Goal: Transaction & Acquisition: Subscribe to service/newsletter

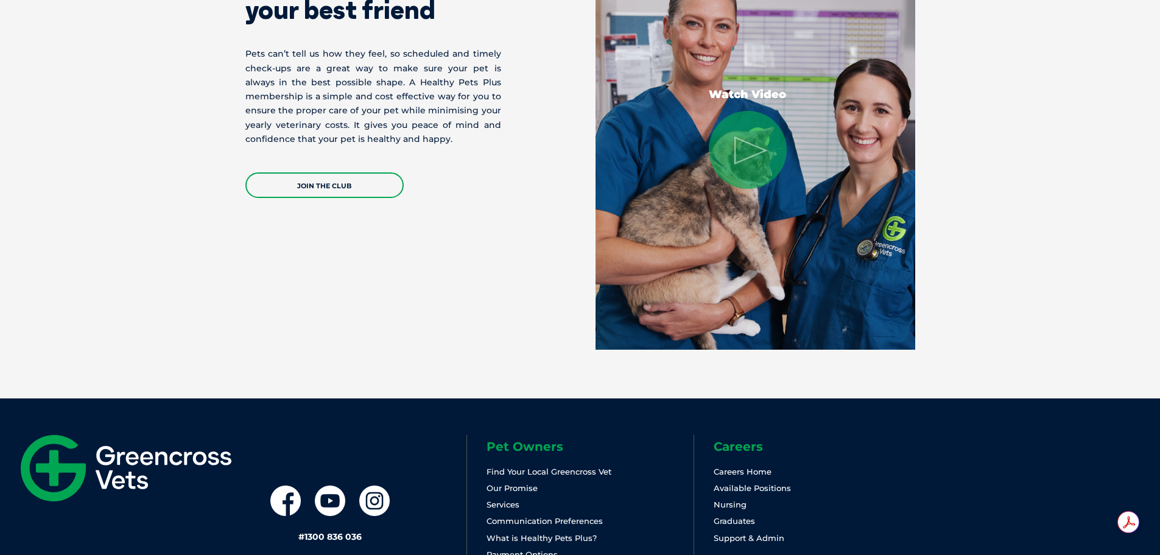
scroll to position [2314, 0]
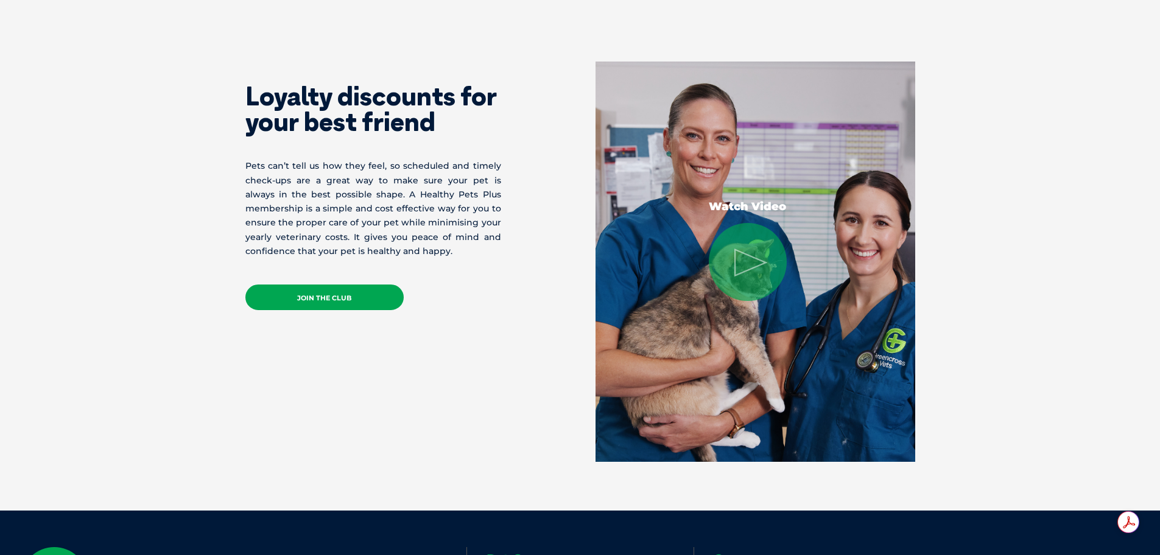
click at [343, 298] on link "JOIN THE CLUB" at bounding box center [324, 297] width 158 height 26
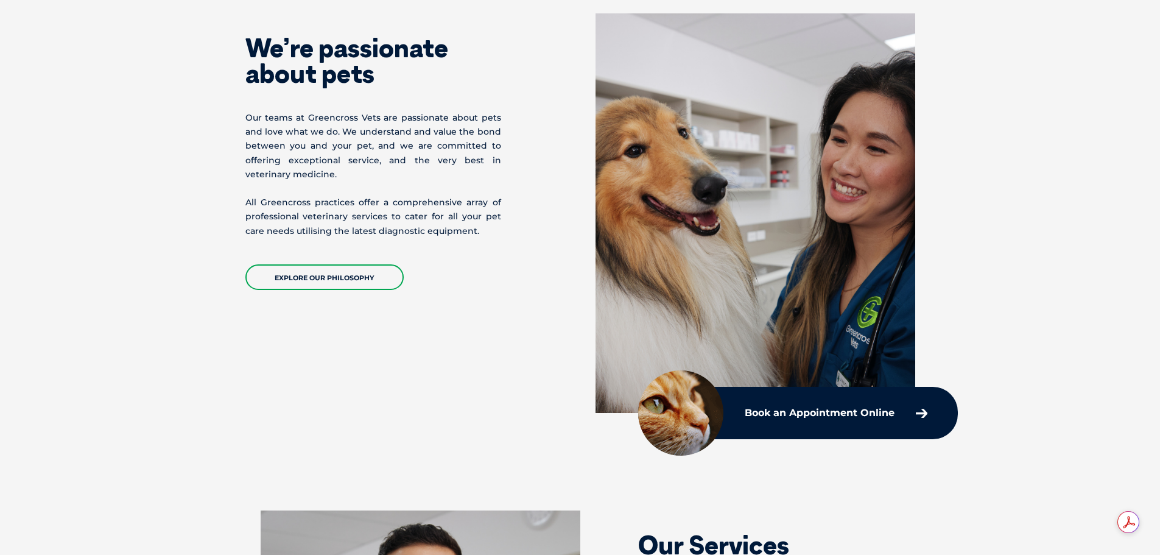
scroll to position [229, 0]
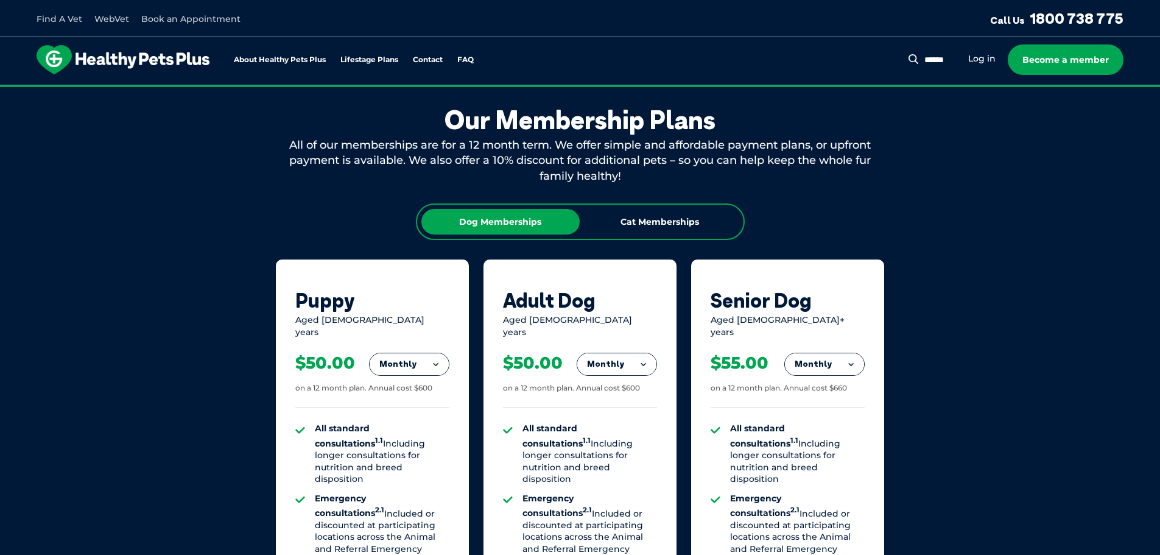
scroll to position [670, 0]
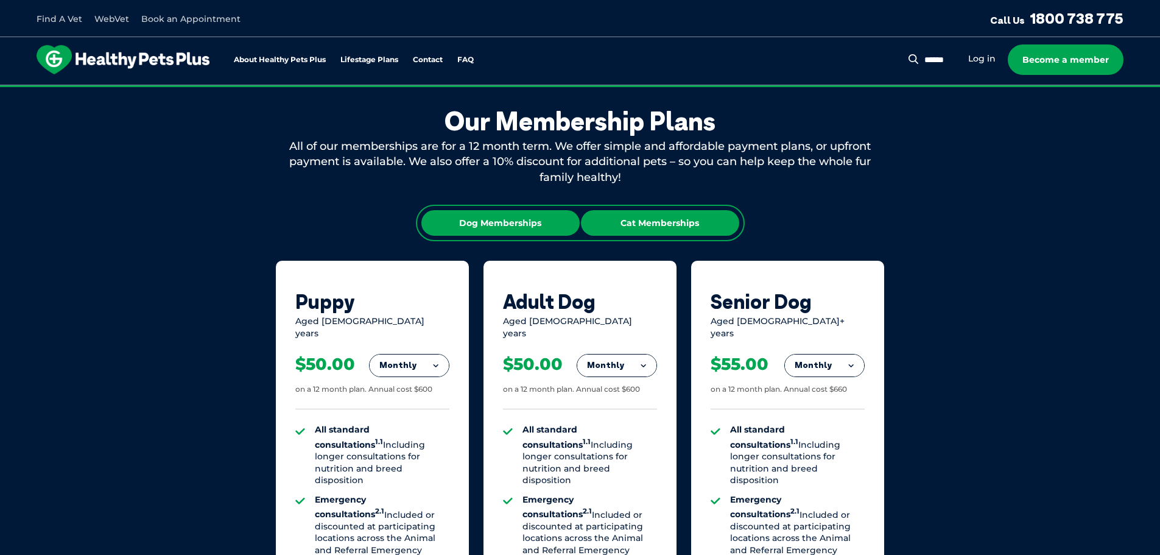
click at [707, 234] on div "Cat Memberships" at bounding box center [660, 223] width 158 height 26
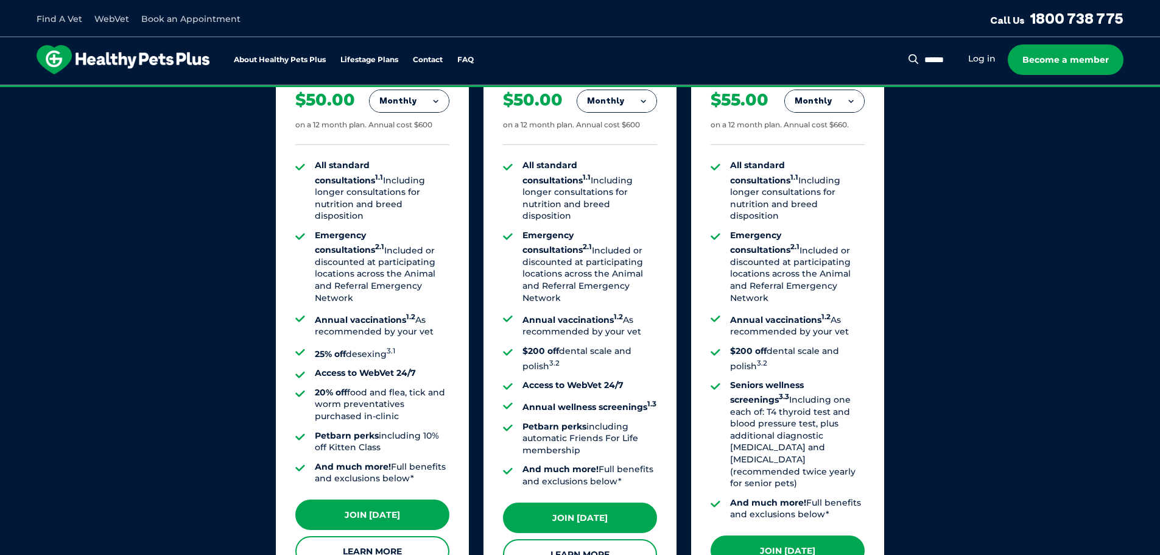
scroll to position [914, 0]
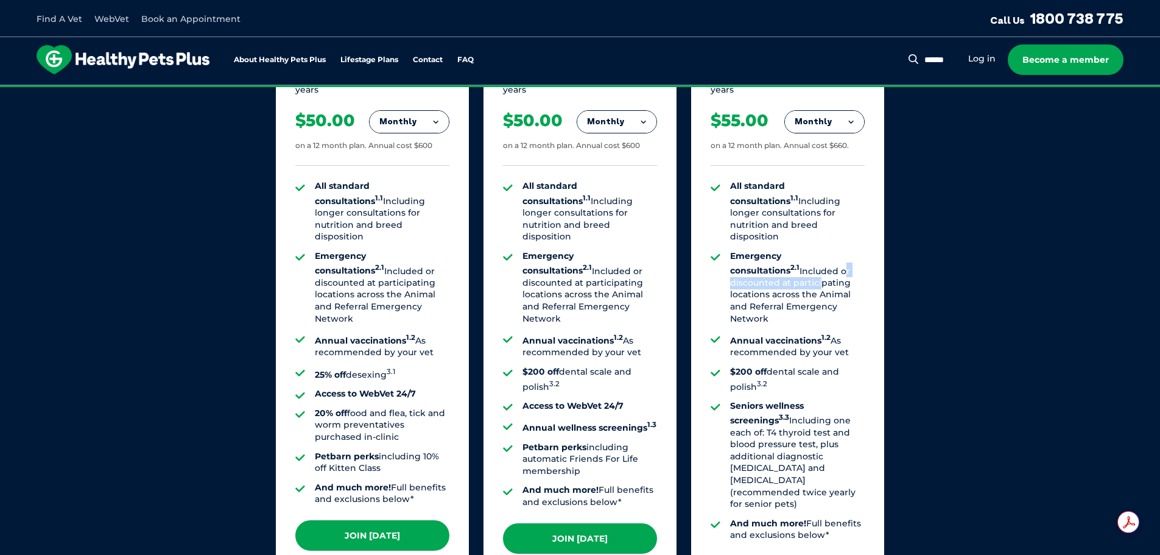
drag, startPoint x: 779, startPoint y: 247, endPoint x: 760, endPoint y: 258, distance: 22.1
click at [760, 258] on li "Emergency consultations 2.1 Included or discounted at participating locations a…" at bounding box center [797, 287] width 135 height 74
click at [761, 258] on li "Emergency consultations 2.1 Included or discounted at participating locations a…" at bounding box center [797, 287] width 135 height 74
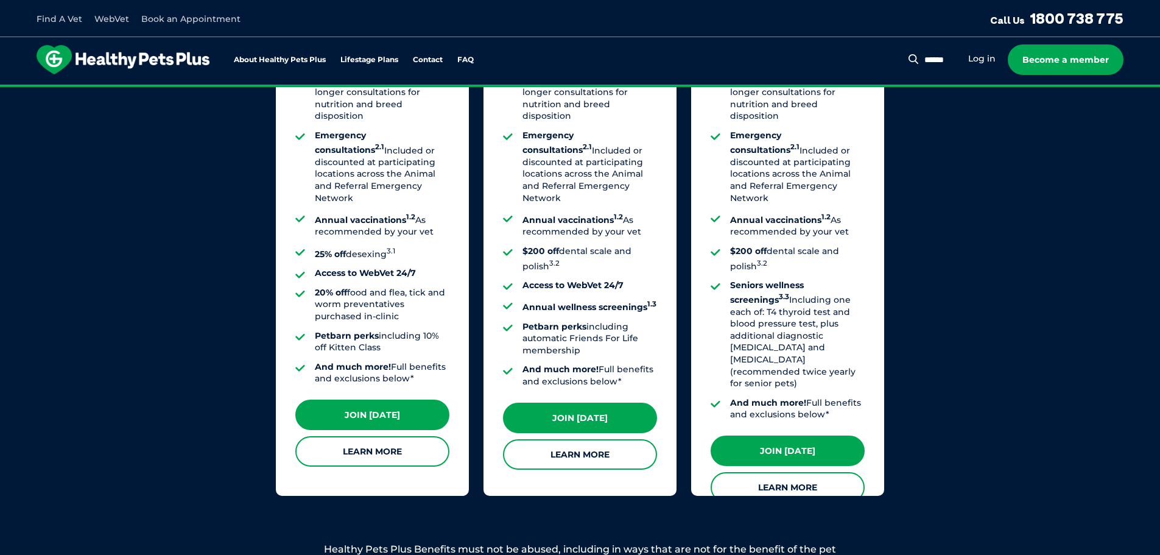
scroll to position [1035, 0]
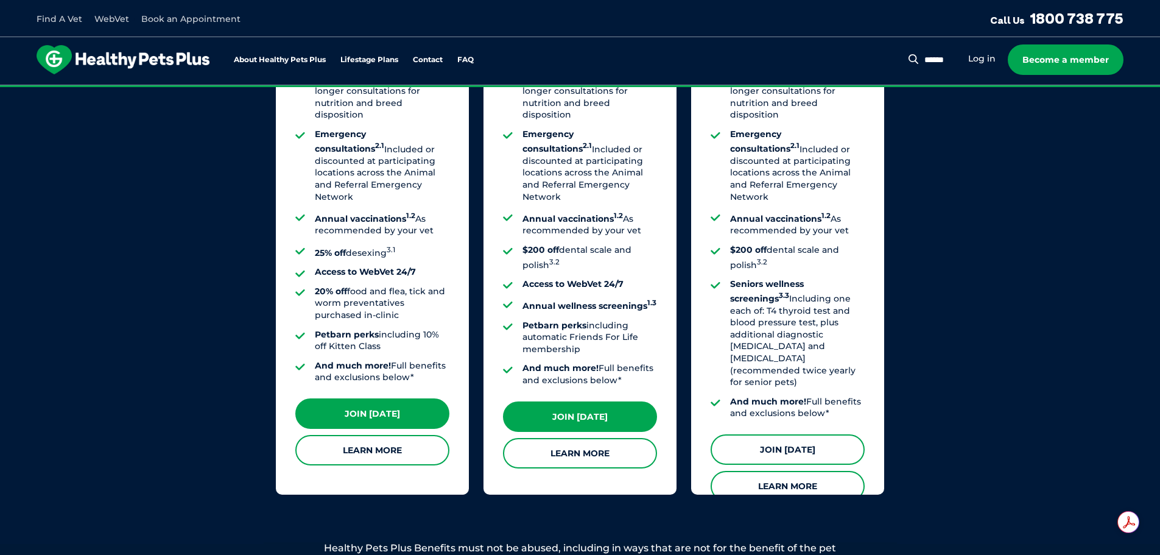
click at [772, 434] on link "Join [DATE]" at bounding box center [788, 449] width 154 height 30
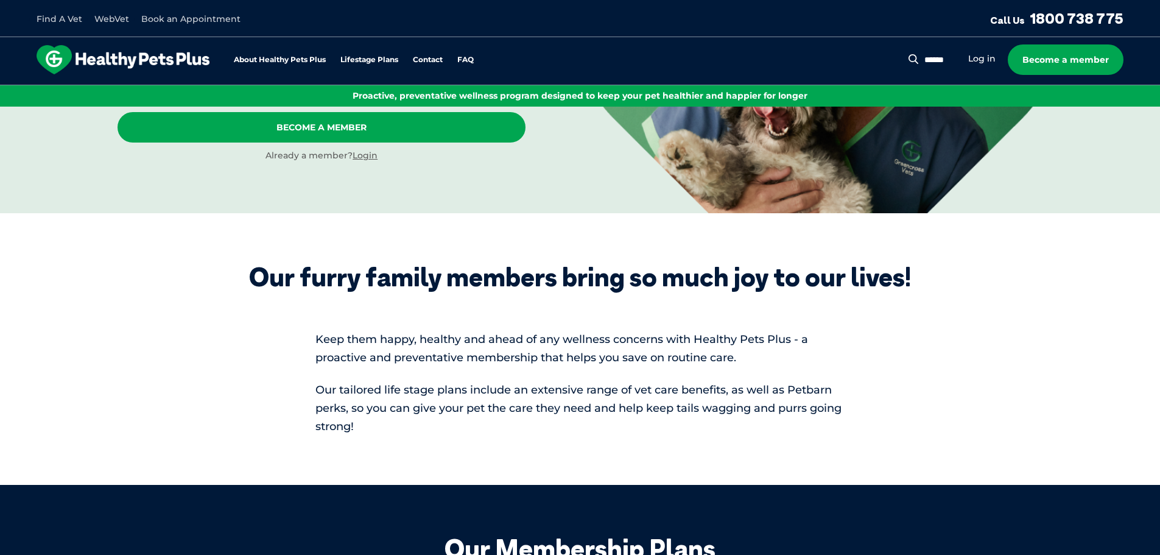
scroll to position [61, 0]
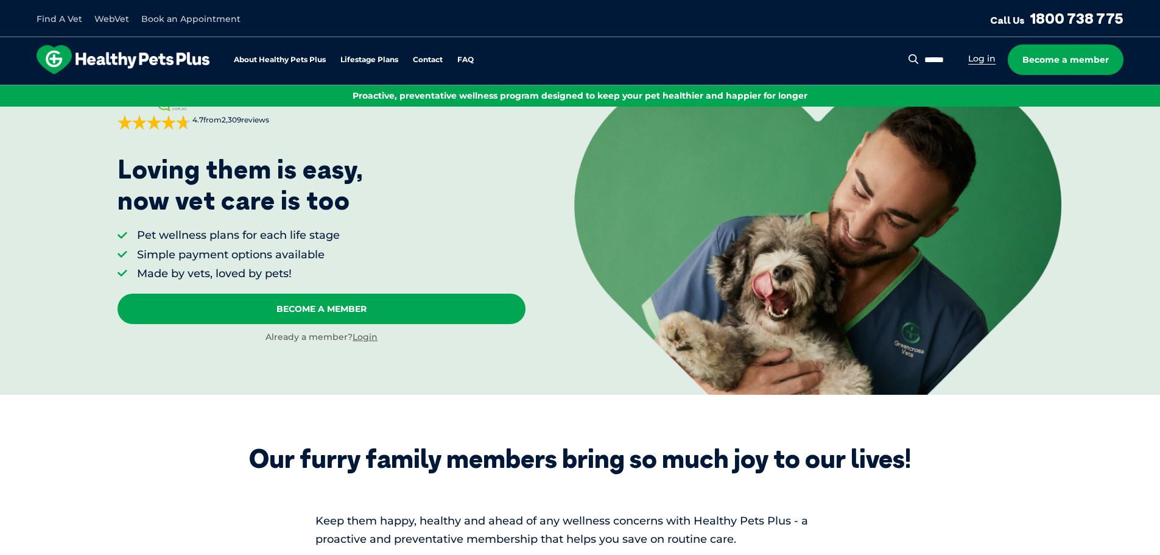
click at [980, 57] on link "Log in" at bounding box center [981, 59] width 27 height 12
click at [1053, 48] on link "Become a member" at bounding box center [1066, 59] width 116 height 30
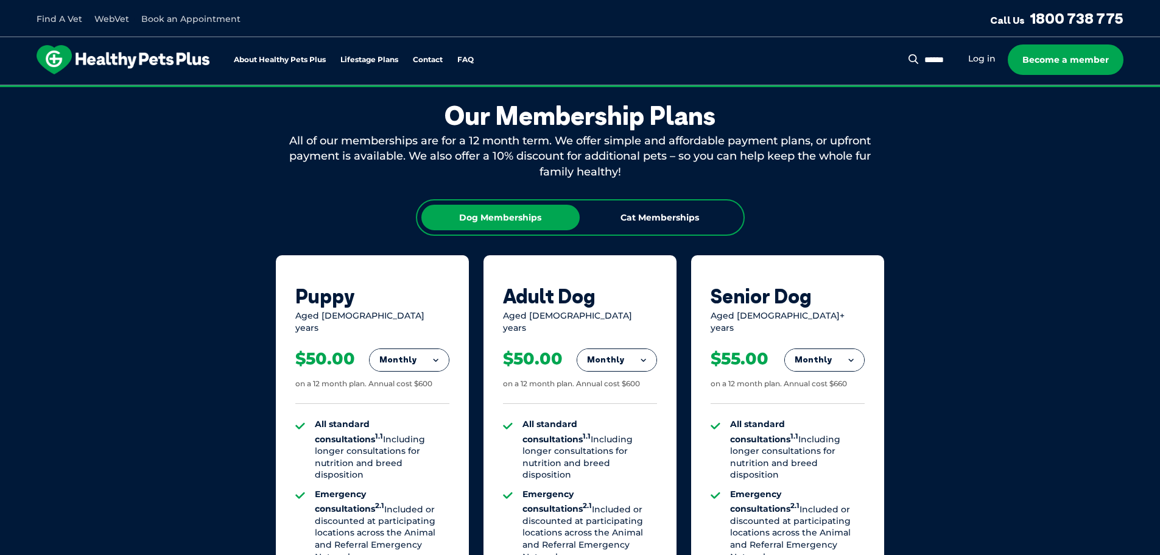
scroll to position [678, 0]
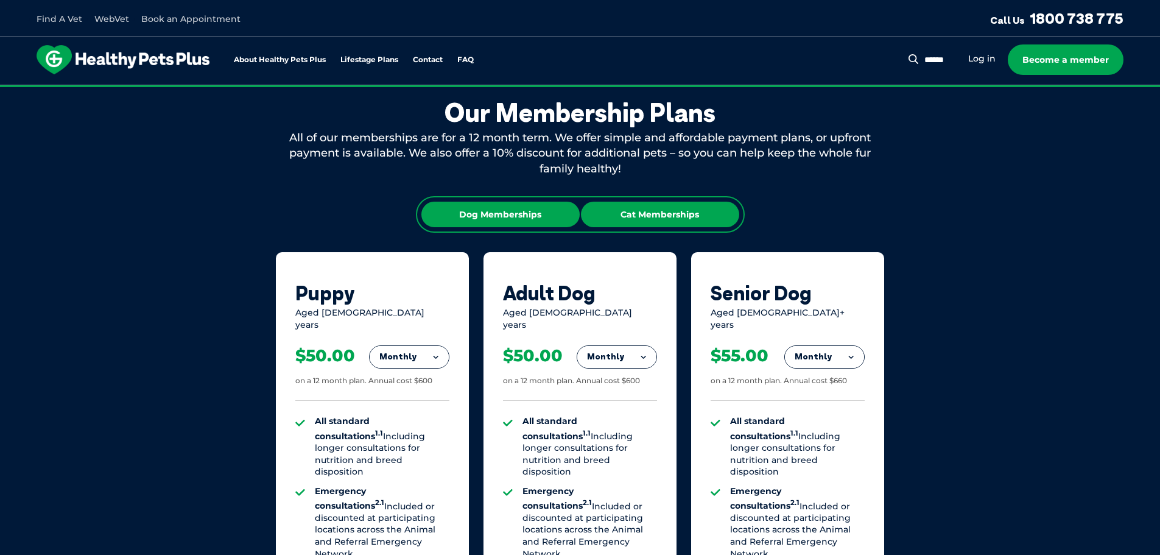
click at [671, 207] on div "Cat Memberships" at bounding box center [660, 215] width 158 height 26
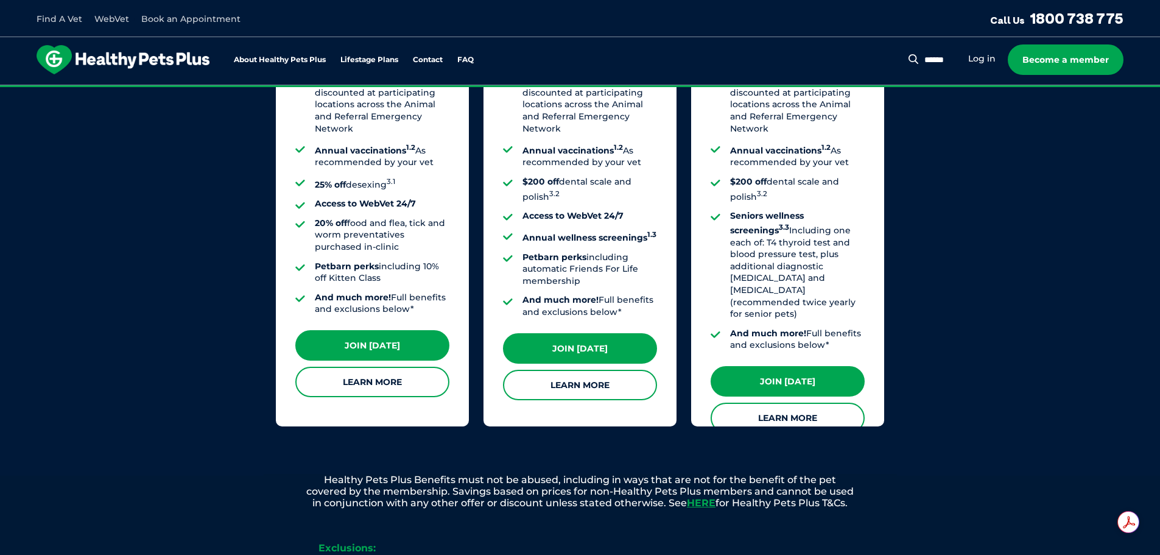
scroll to position [1105, 0]
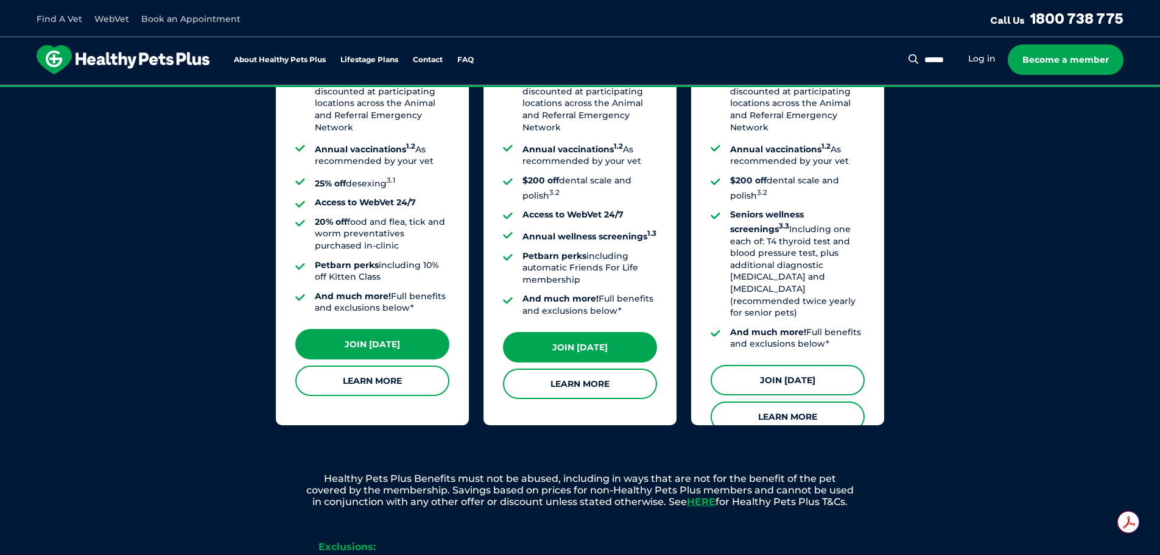
click at [792, 365] on link "Join [DATE]" at bounding box center [788, 380] width 154 height 30
click at [804, 365] on link "Join [DATE]" at bounding box center [788, 380] width 154 height 30
